Goal: Information Seeking & Learning: Find specific fact

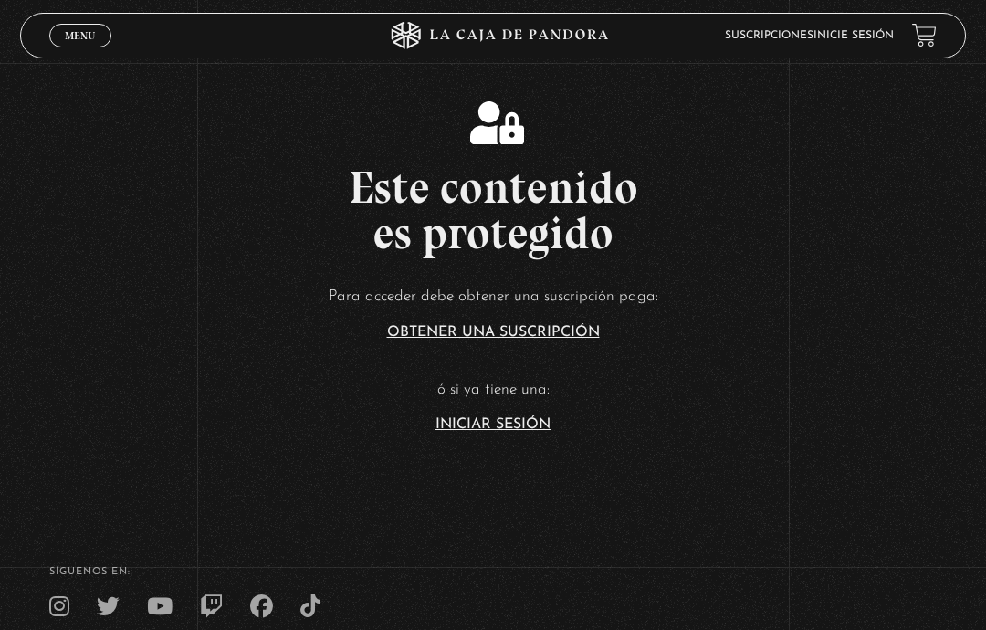
scroll to position [12, 0]
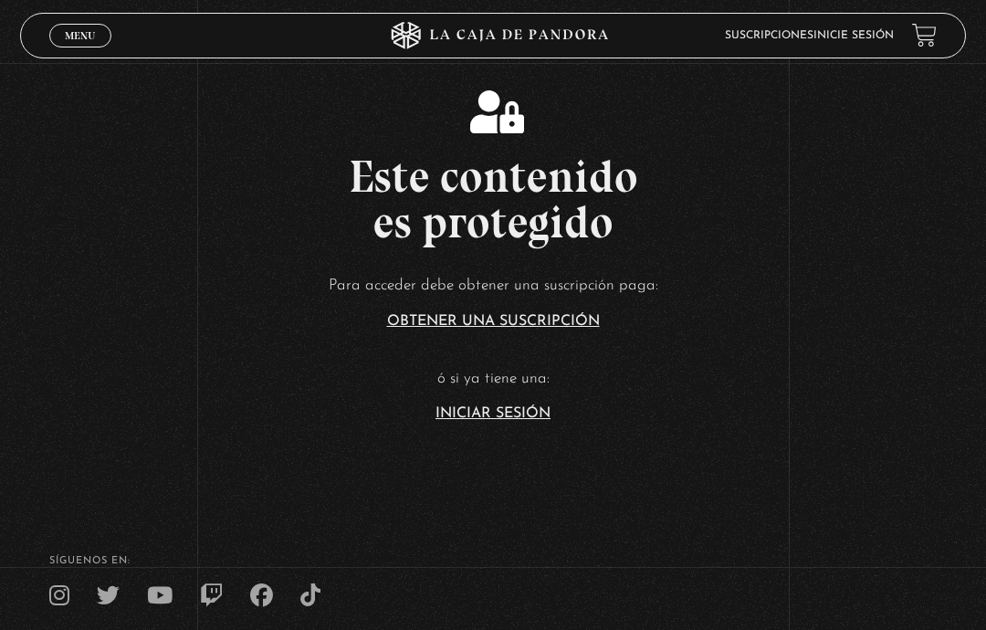
click at [500, 421] on link "Iniciar Sesión" at bounding box center [493, 413] width 115 height 15
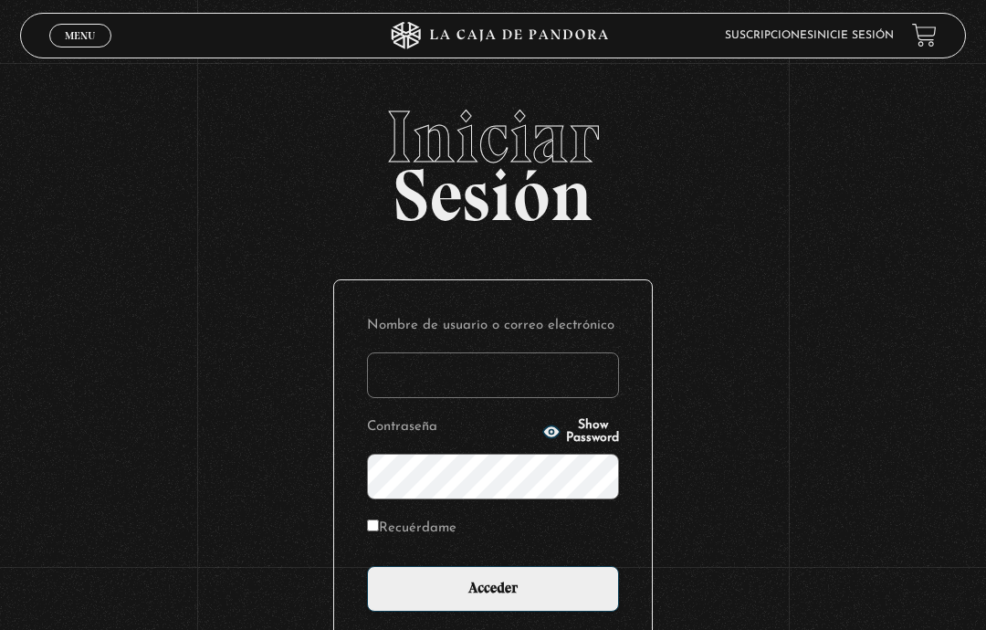
type input "DianaVF"
click at [470, 612] on input "Acceder" at bounding box center [493, 589] width 252 height 46
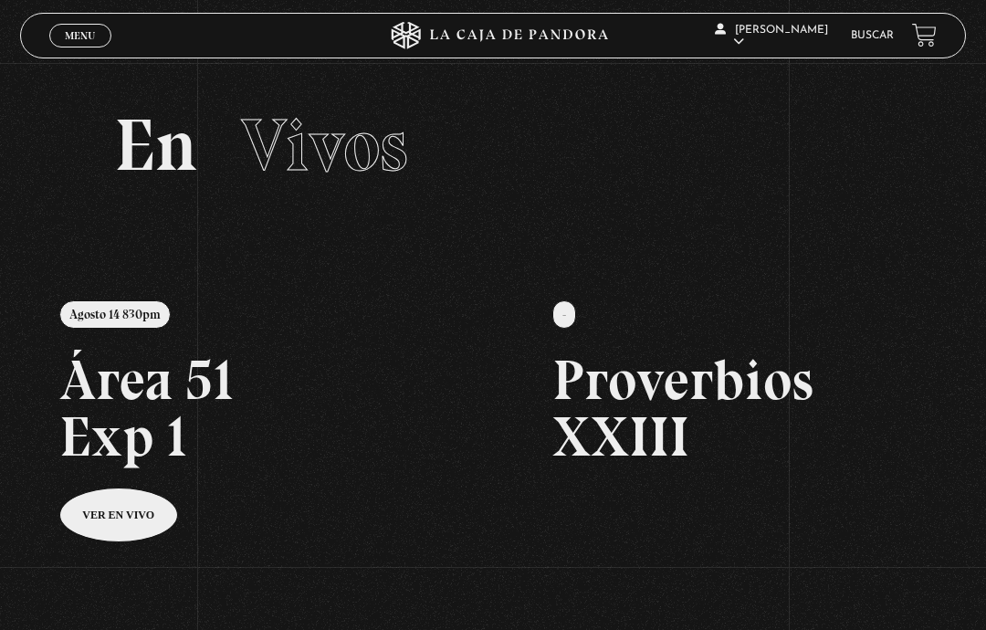
scroll to position [18, 0]
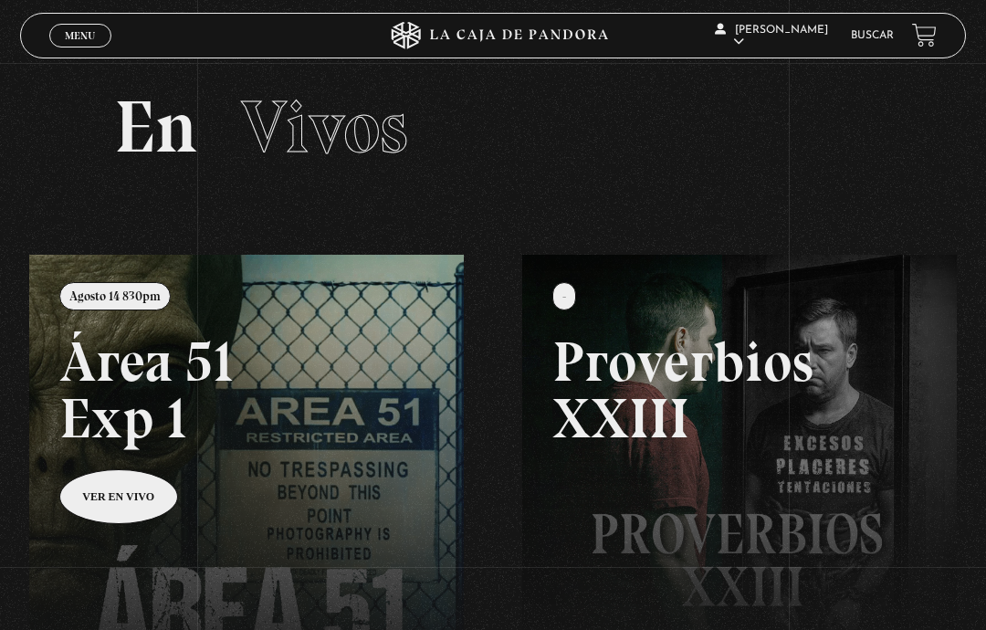
click at [872, 26] on li "Buscar" at bounding box center [872, 35] width 43 height 25
click at [877, 37] on link "Buscar" at bounding box center [872, 35] width 43 height 11
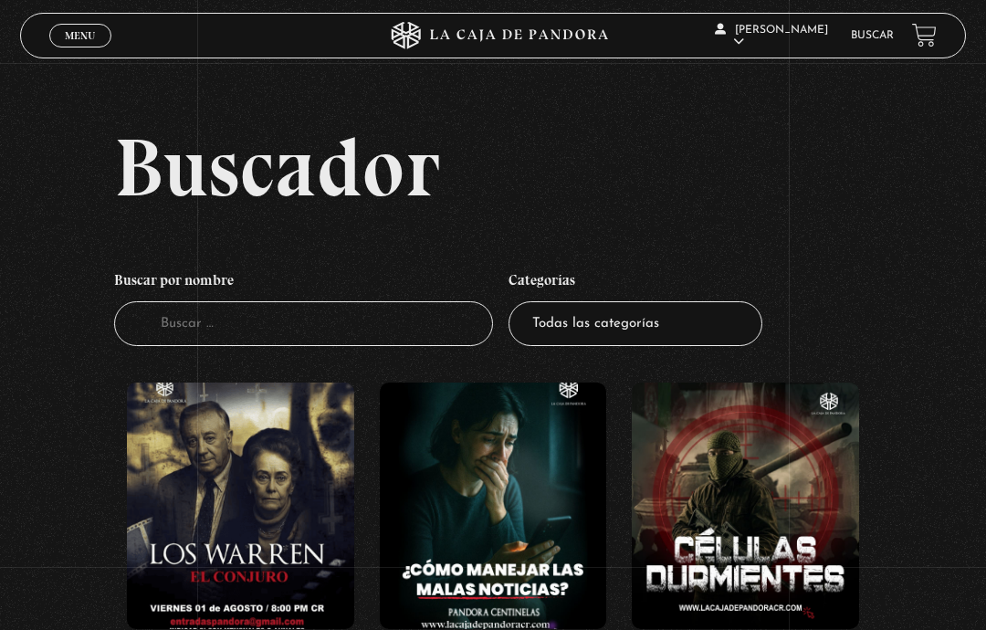
click at [311, 331] on input "Buscador" at bounding box center [303, 323] width 379 height 45
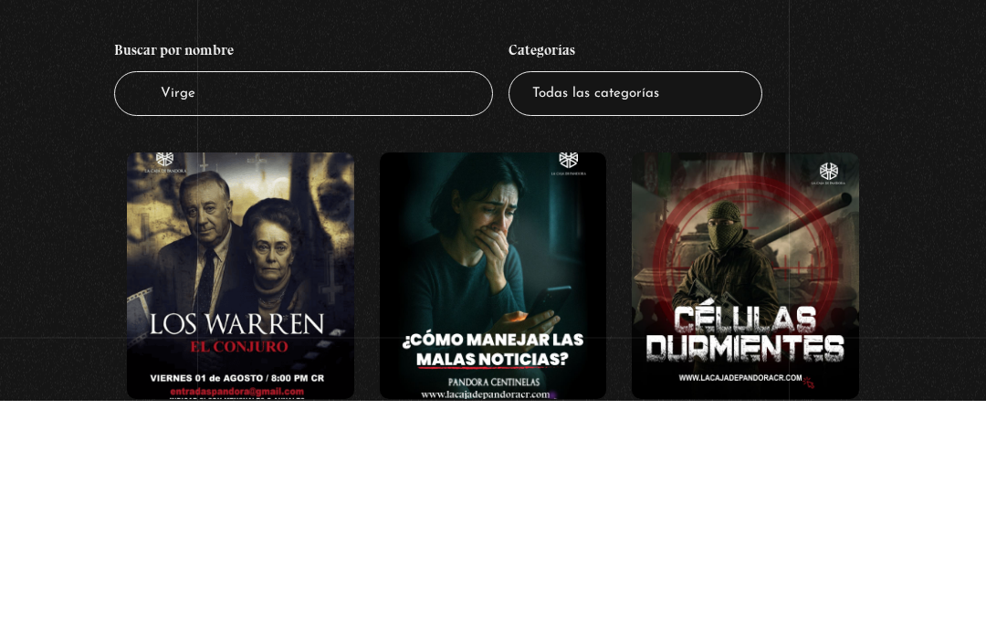
type input "Virgen"
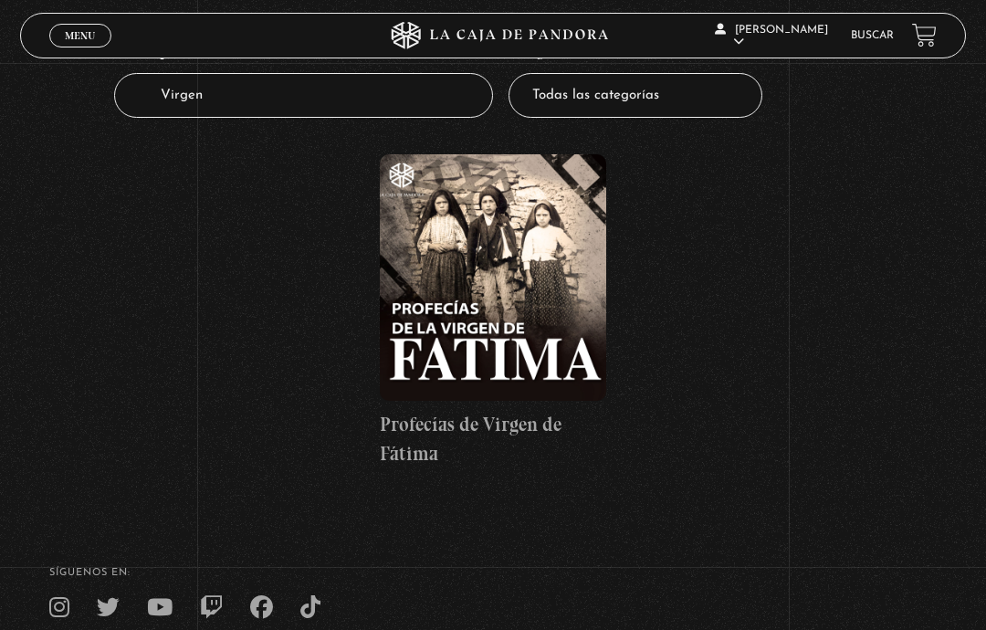
scroll to position [227, 0]
click at [542, 331] on figure at bounding box center [493, 278] width 227 height 247
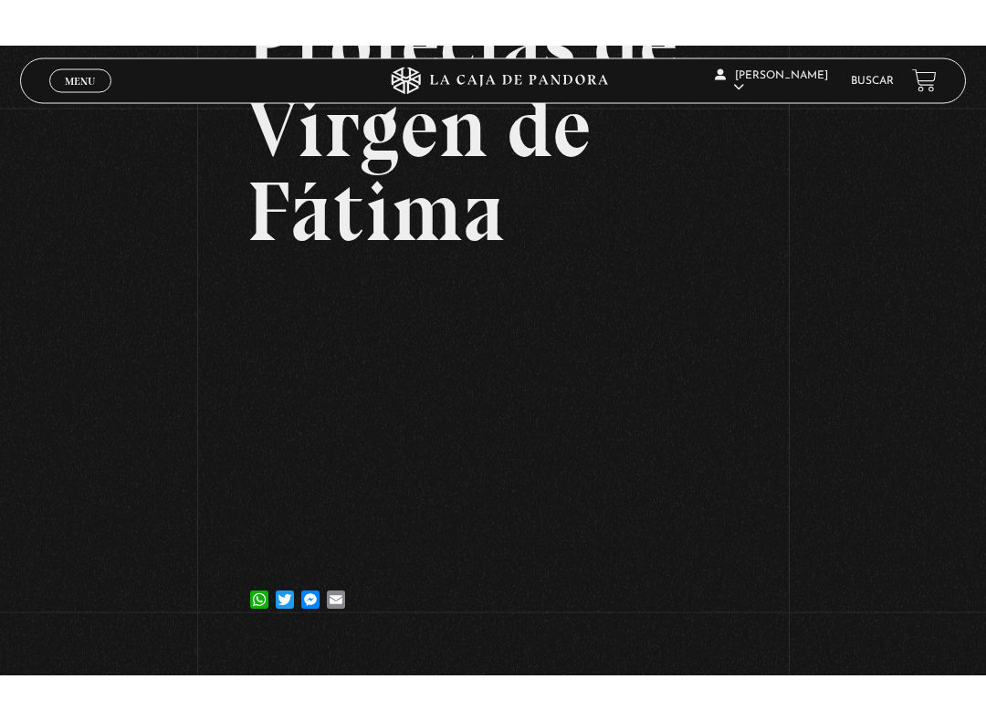
scroll to position [18, 0]
